Goal: Information Seeking & Learning: Learn about a topic

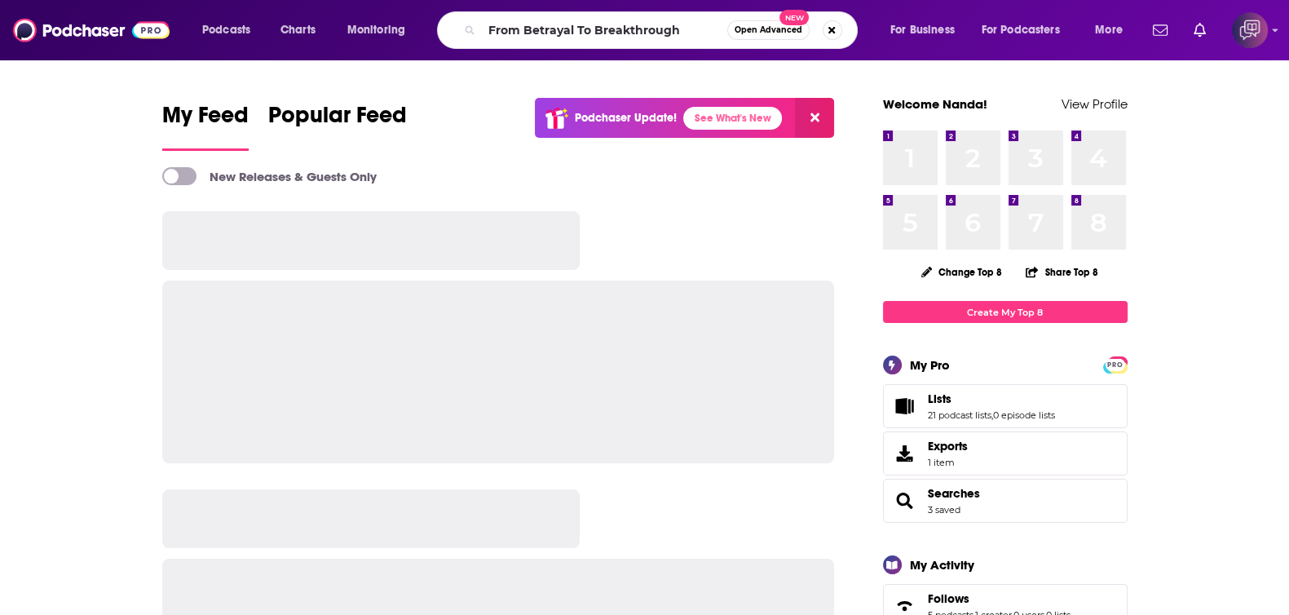
type input "From Betrayal To Breakthrough"
click at [759, 32] on span "Open Advanced" at bounding box center [769, 30] width 68 height 8
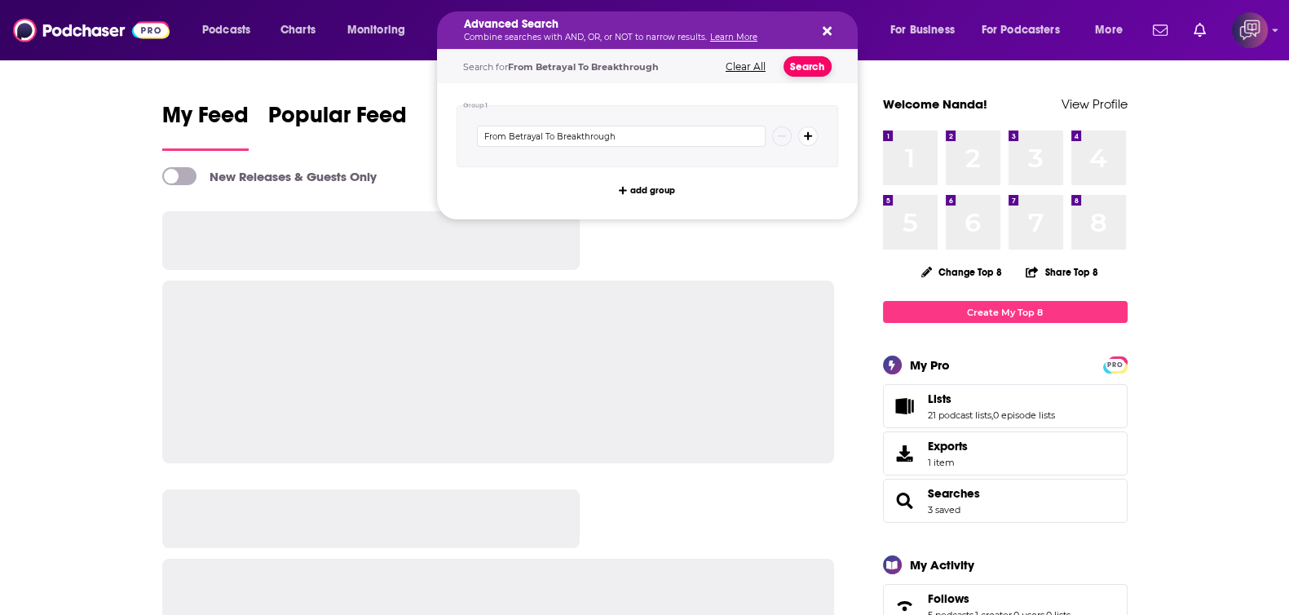
click at [803, 63] on button "Search" at bounding box center [808, 66] width 48 height 20
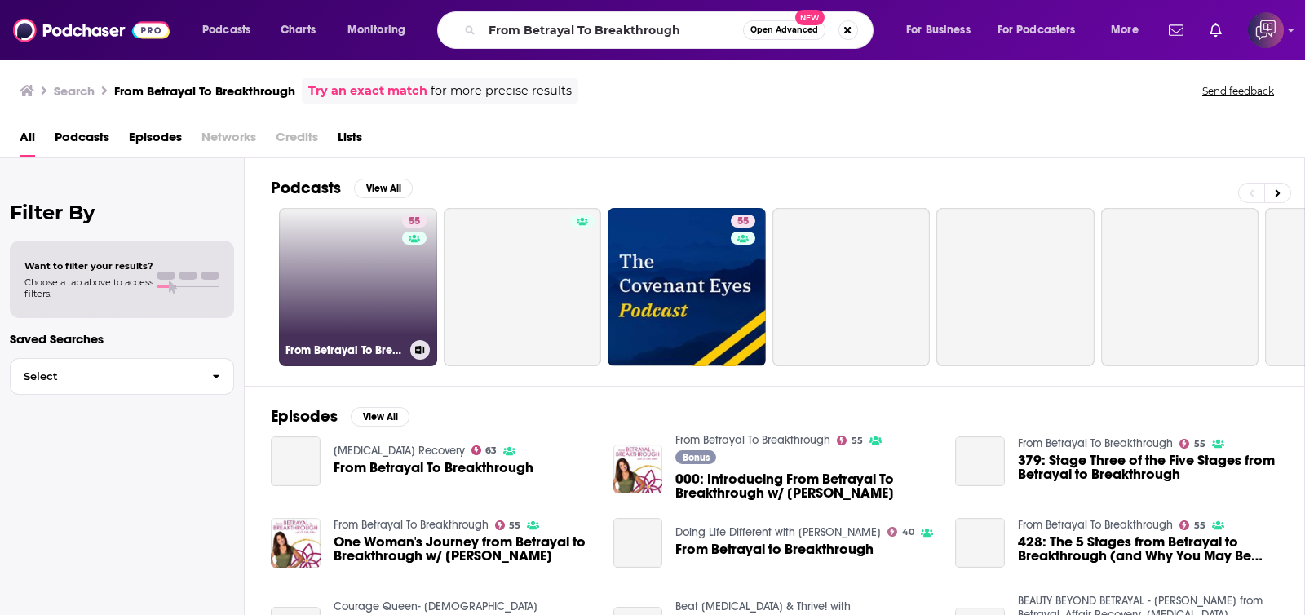
click at [402, 280] on div "55" at bounding box center [416, 277] width 29 height 126
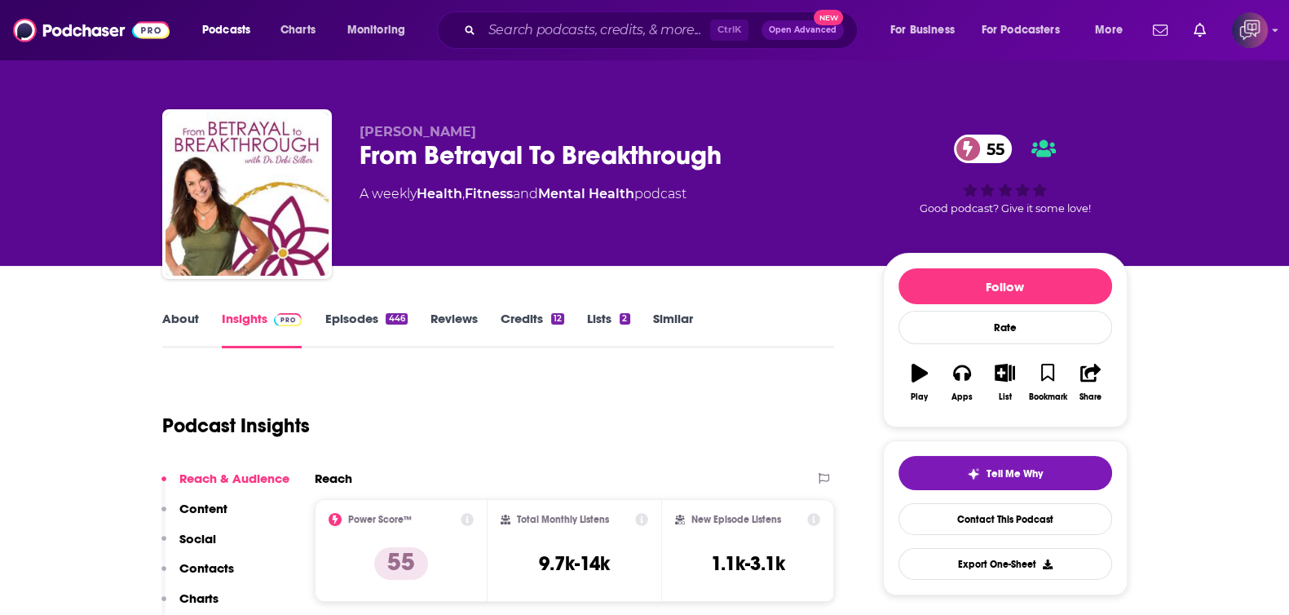
scroll to position [203, 0]
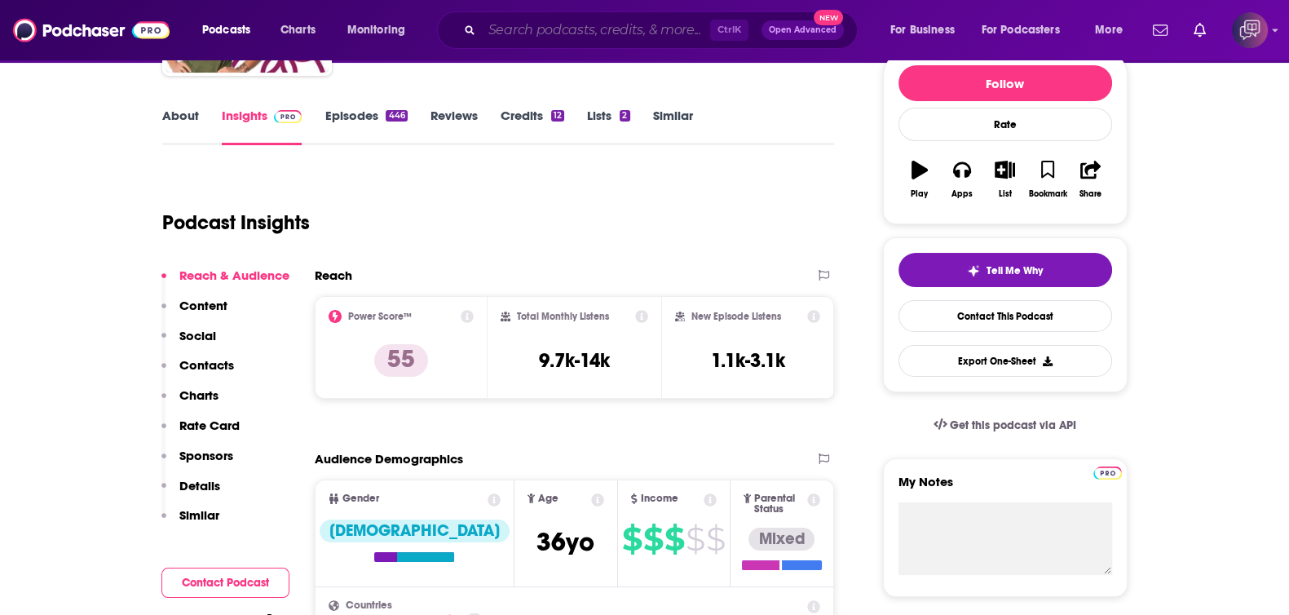
click at [650, 37] on input "Search podcasts, credits, & more..." at bounding box center [596, 30] width 228 height 26
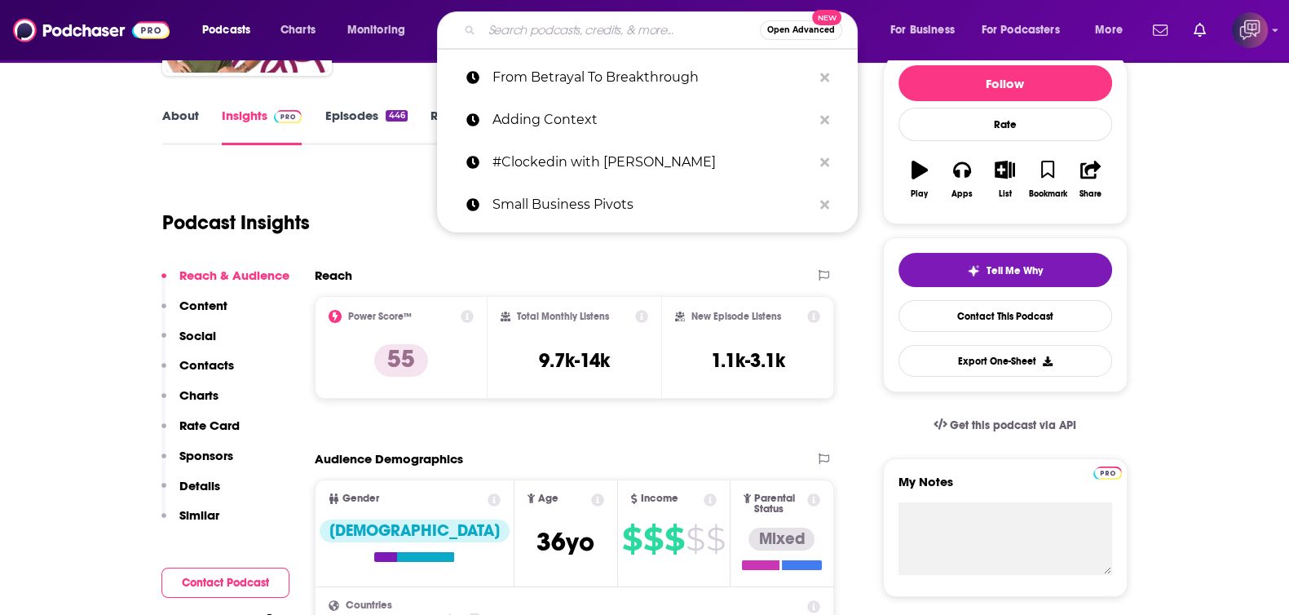
paste input "Leading Women in Tech"
type input "Leading Women in Tech"
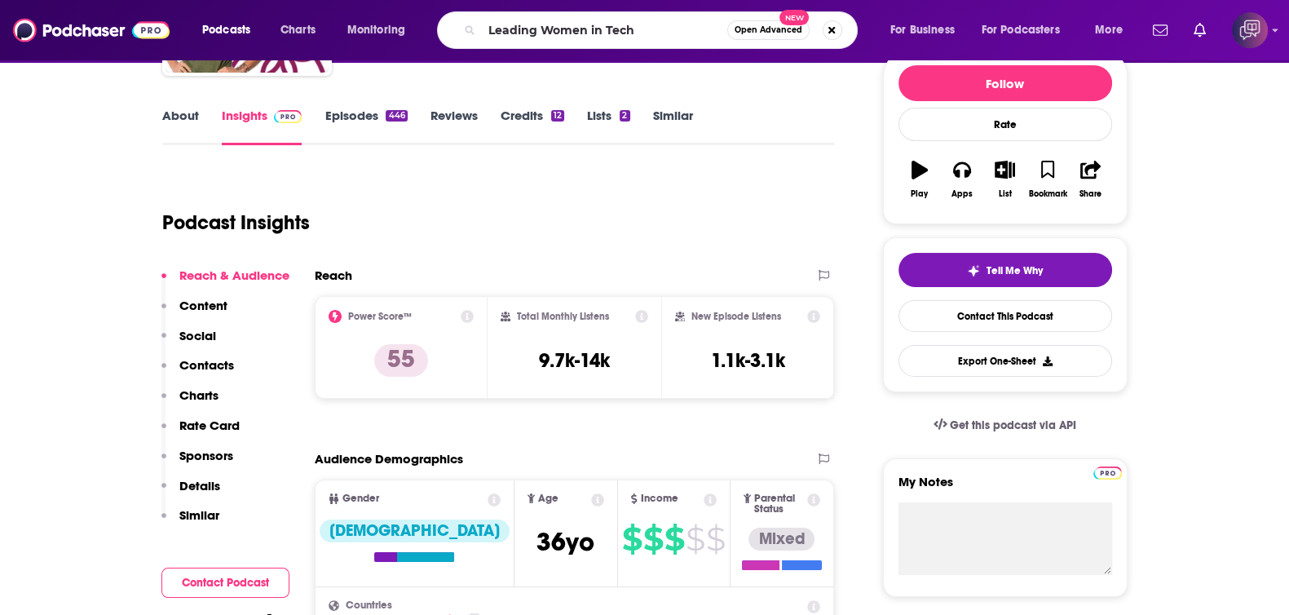
click at [780, 32] on span "Open Advanced" at bounding box center [769, 30] width 68 height 8
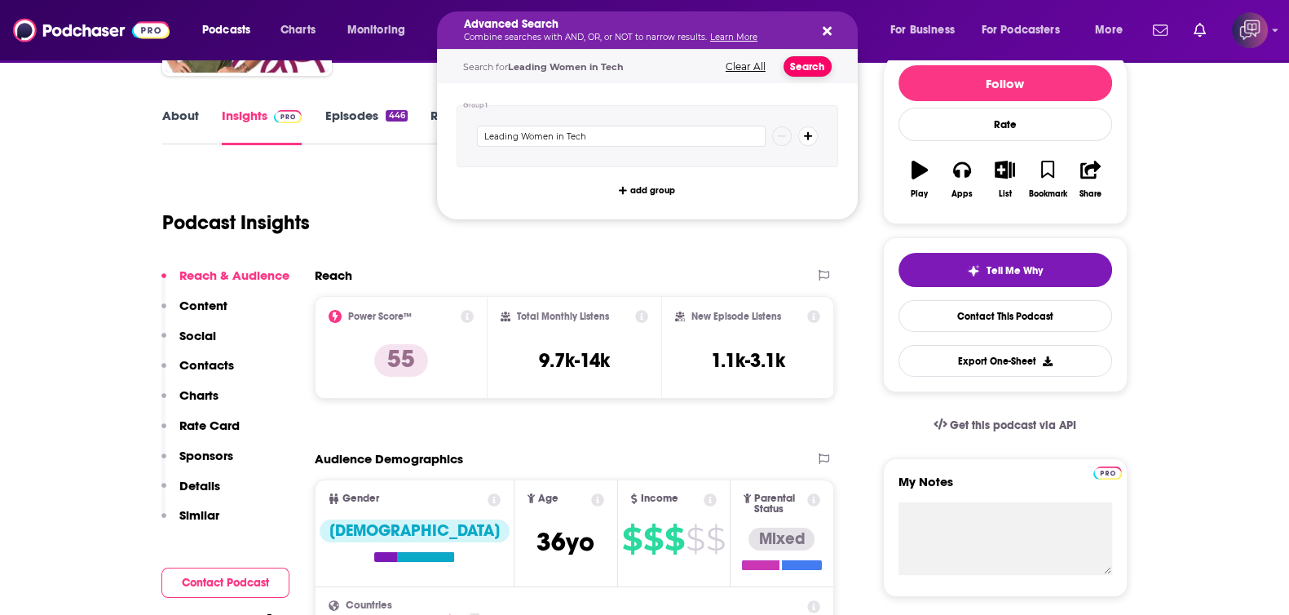
click at [811, 64] on button "Search" at bounding box center [808, 66] width 48 height 20
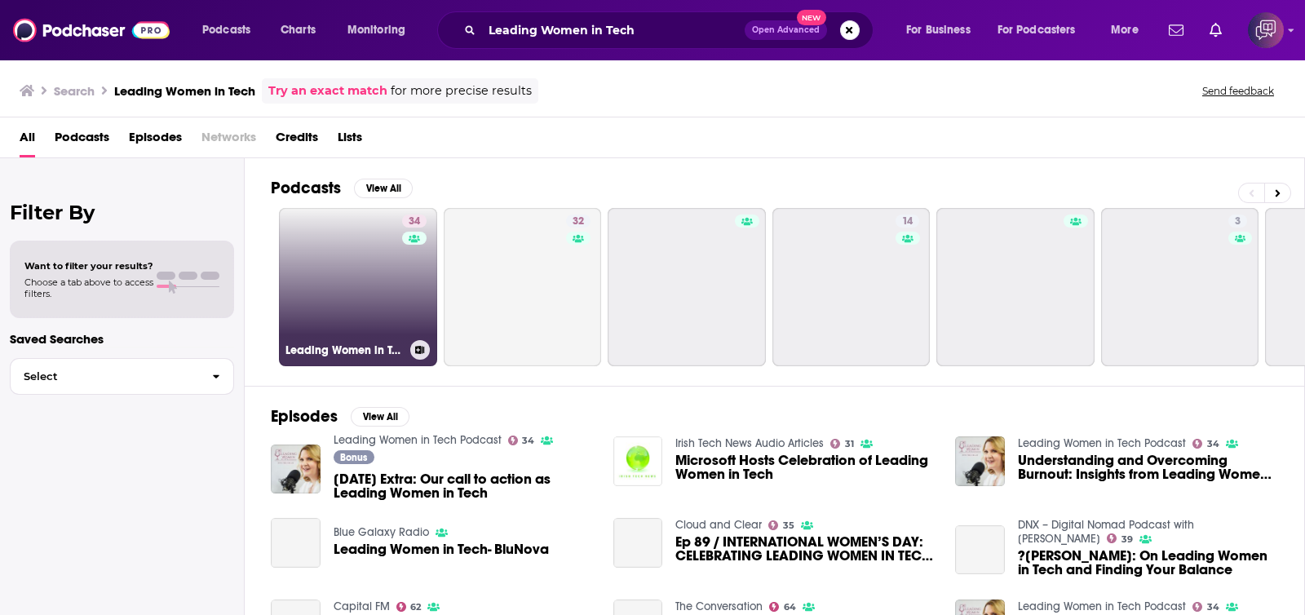
click at [390, 295] on link "34 Leading Women in Tech Podcast" at bounding box center [358, 287] width 158 height 158
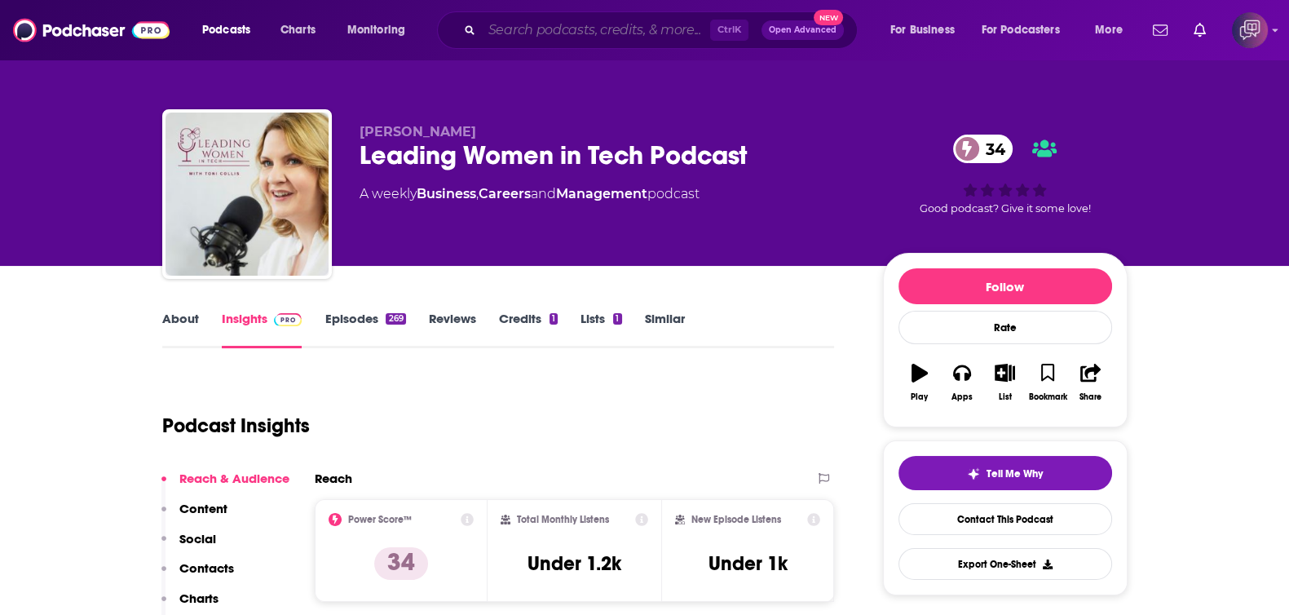
click at [628, 25] on input "Search podcasts, credits, & more..." at bounding box center [596, 30] width 228 height 26
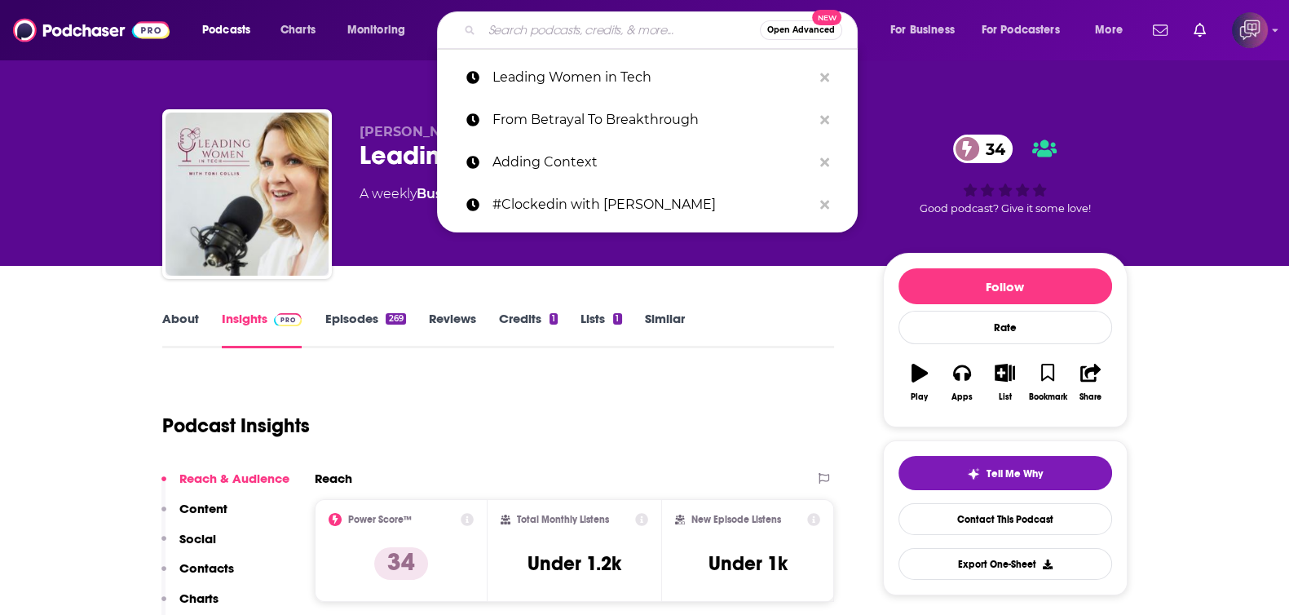
paste input "Basic Bananas Podcast"
type input "Basic Bananas Podcast"
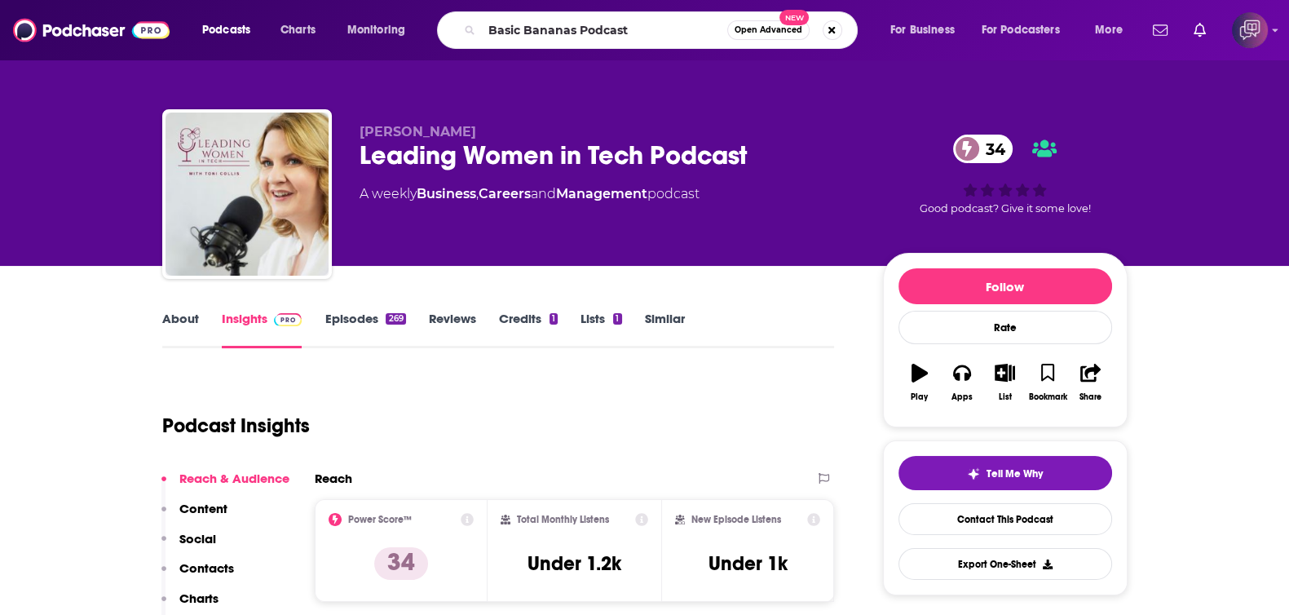
click at [773, 35] on button "Open Advanced New" at bounding box center [768, 30] width 82 height 20
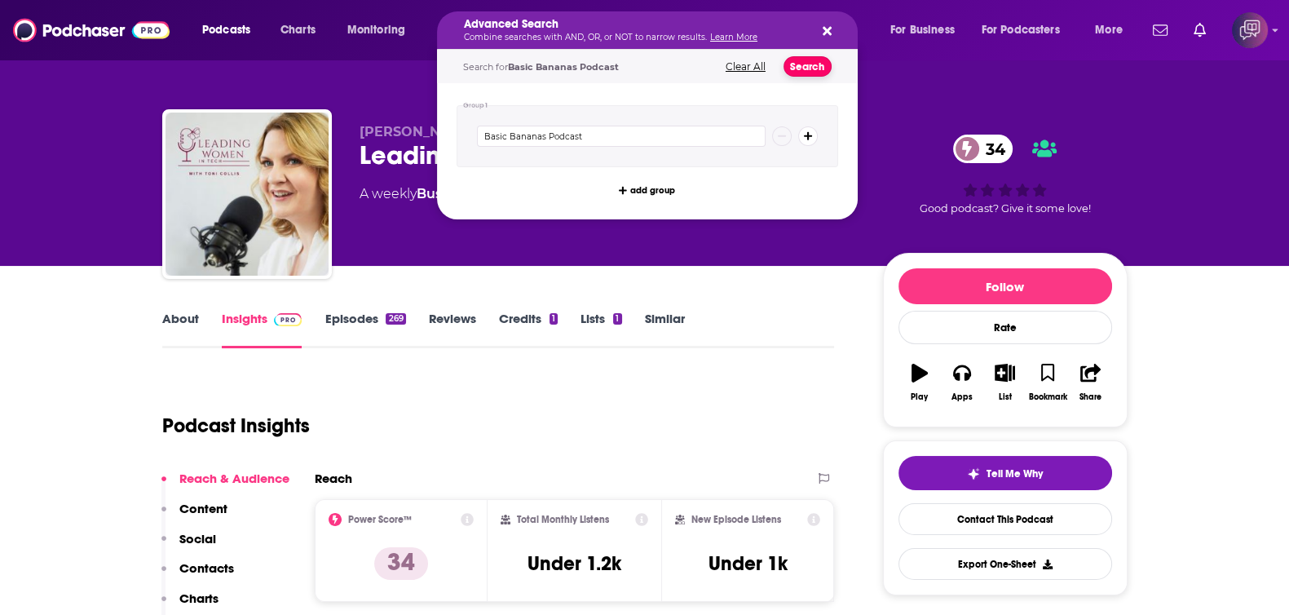
click at [808, 59] on button "Search" at bounding box center [808, 66] width 48 height 20
